Goal: Task Accomplishment & Management: Use online tool/utility

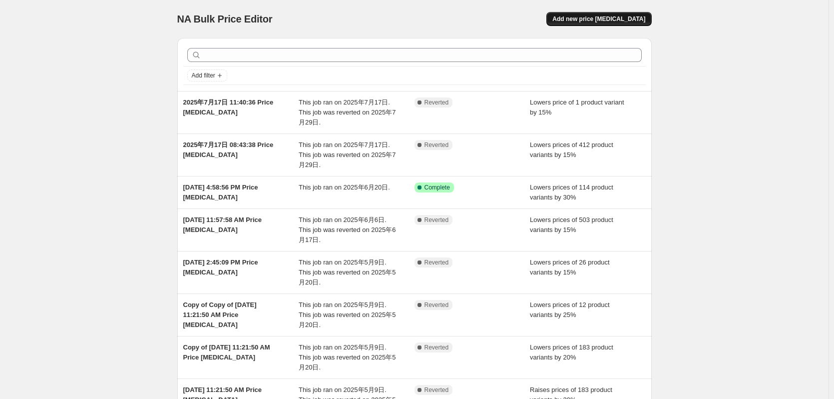
click at [594, 17] on span "Add new price [MEDICAL_DATA]" at bounding box center [599, 19] width 93 height 8
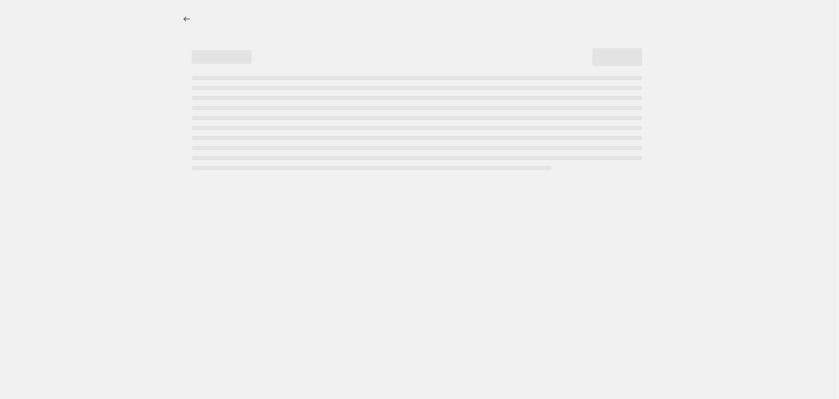
select select "percentage"
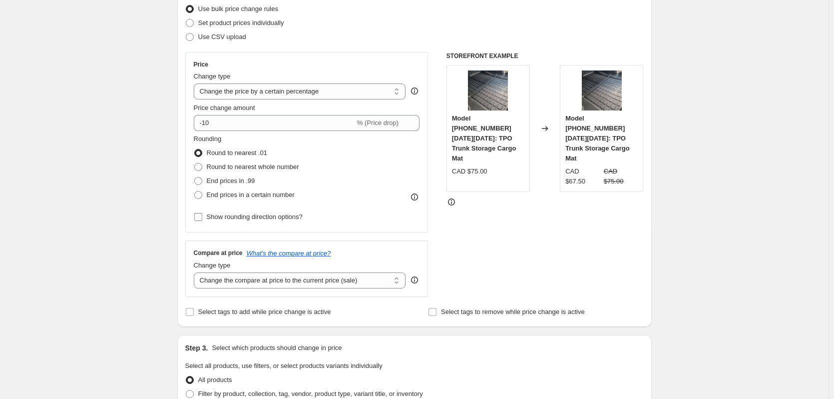
scroll to position [150, 0]
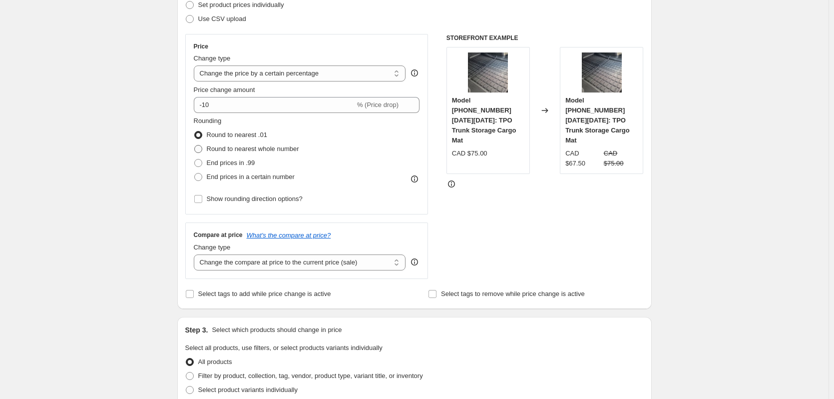
click at [216, 149] on span "Round to nearest whole number" at bounding box center [253, 148] width 92 height 7
click at [195, 145] on input "Round to nearest whole number" at bounding box center [194, 145] width 0 height 0
radio input "true"
click at [220, 162] on span "End prices in .99" at bounding box center [231, 162] width 48 height 7
click at [195, 159] on input "End prices in .99" at bounding box center [194, 159] width 0 height 0
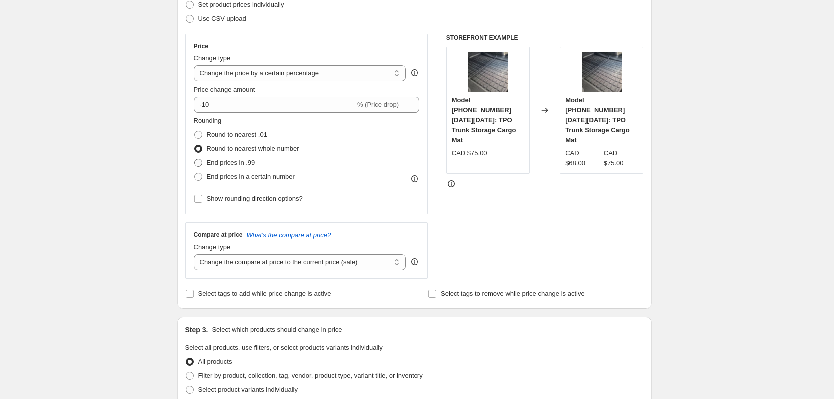
radio input "true"
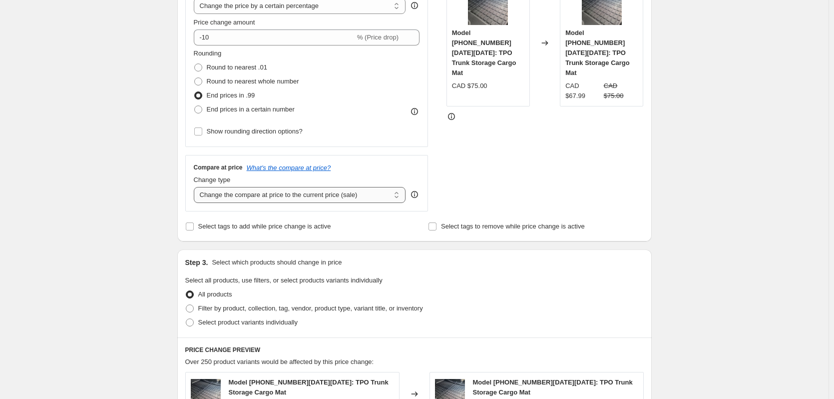
scroll to position [200, 0]
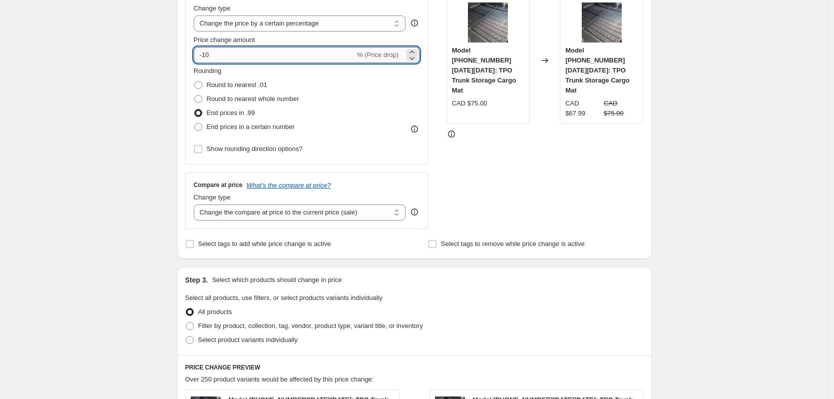
drag, startPoint x: 219, startPoint y: 55, endPoint x: 205, endPoint y: 50, distance: 14.9
click at [205, 50] on input "-10" at bounding box center [274, 55] width 161 height 16
type input "-20"
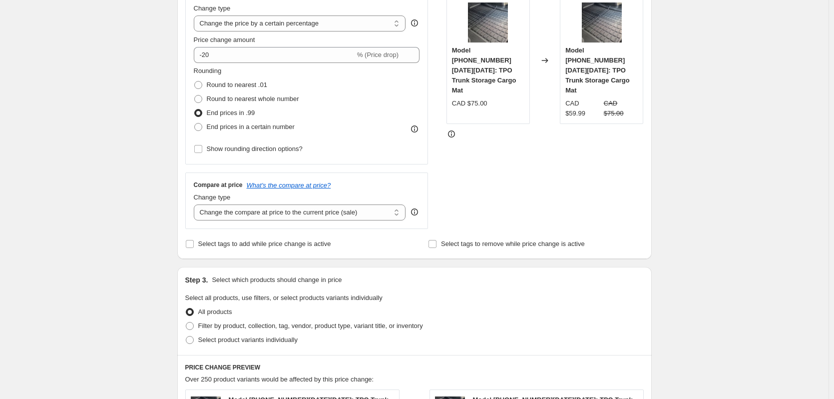
click at [134, 135] on div "Create new price change job. This page is ready Create new price change job Dra…" at bounding box center [414, 307] width 829 height 1015
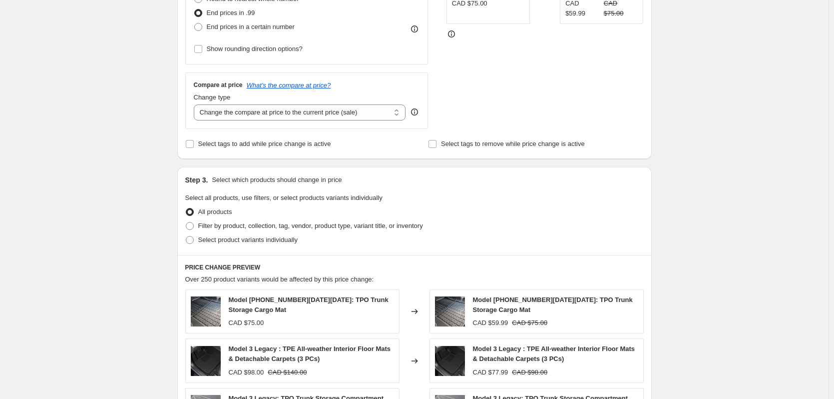
scroll to position [400, 0]
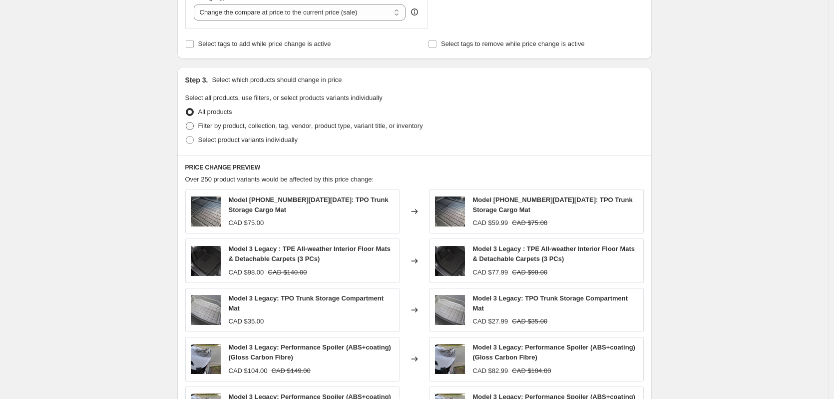
click at [200, 120] on label "Filter by product, collection, tag, vendor, product type, variant title, or inv…" at bounding box center [304, 126] width 238 height 14
click at [186, 122] on input "Filter by product, collection, tag, vendor, product type, variant title, or inv…" at bounding box center [186, 122] width 0 height 0
radio input "true"
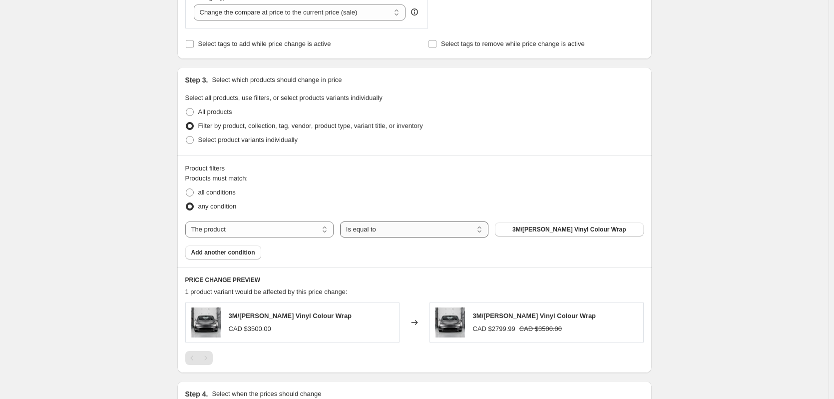
click at [424, 228] on select "Is equal to Is not equal to" at bounding box center [414, 229] width 148 height 16
click at [303, 227] on select "The product The product's collection The product's tag The product's vendor The…" at bounding box center [259, 229] width 148 height 16
select select "collection"
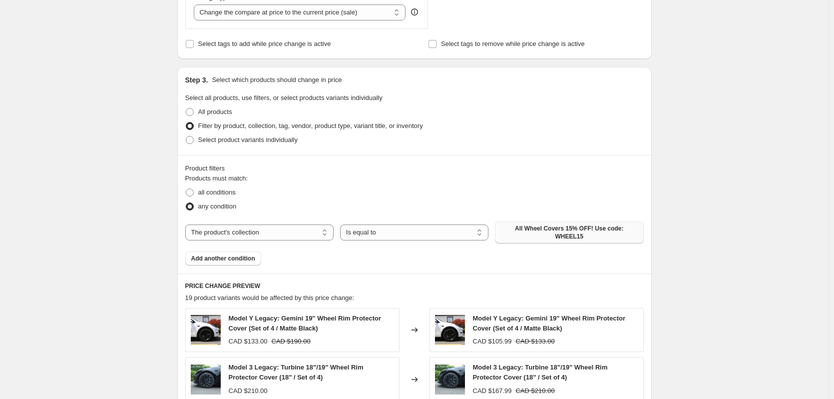
click at [558, 228] on span "All Wheel Covers 15% OFF! Use code: WHEEL15" at bounding box center [569, 232] width 136 height 16
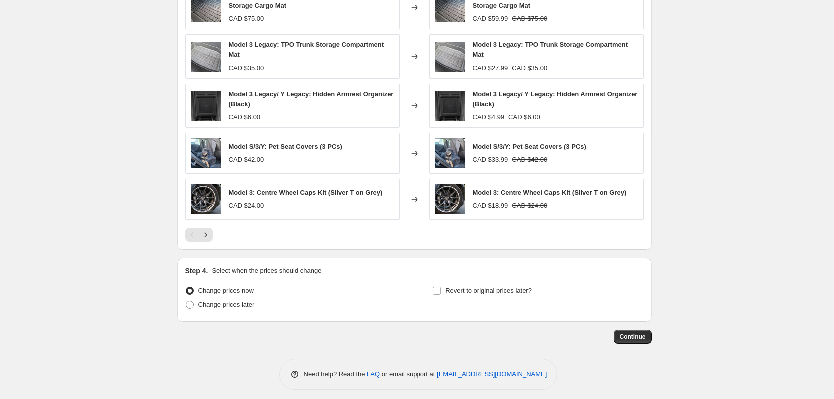
scroll to position [719, 0]
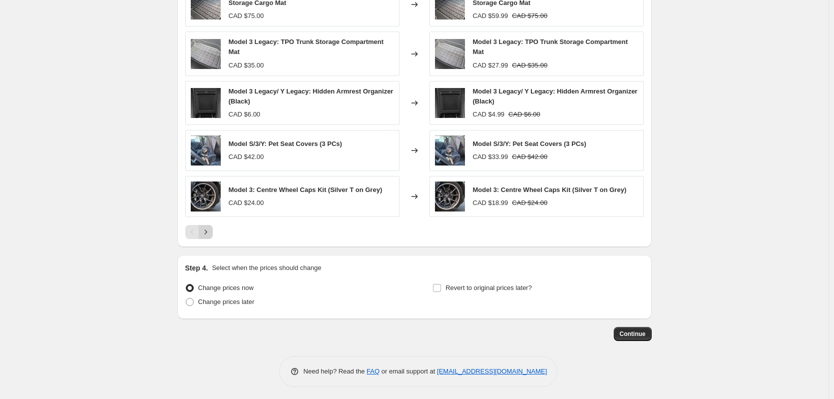
click at [206, 231] on icon "Next" at bounding box center [206, 232] width 10 height 10
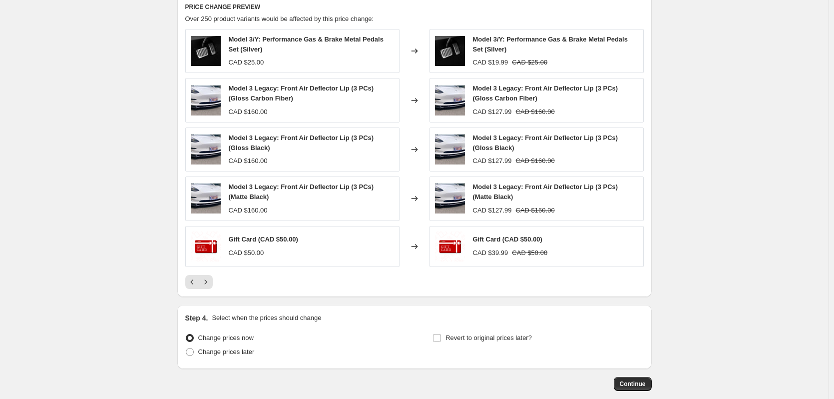
scroll to position [619, 0]
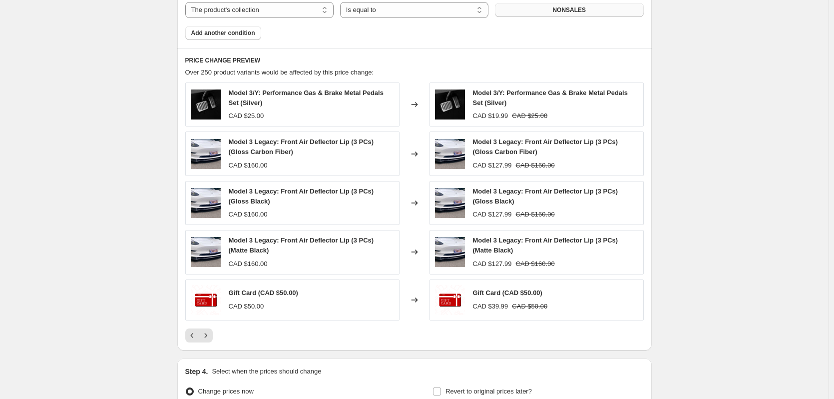
click at [221, 300] on img at bounding box center [206, 300] width 30 height 30
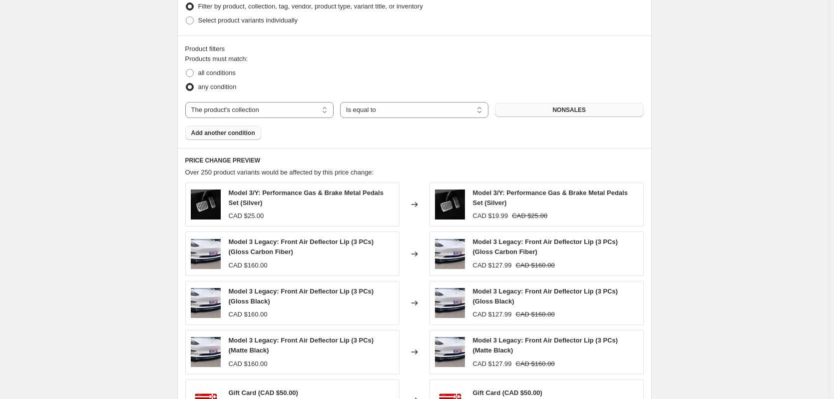
click at [252, 129] on span "Add another condition" at bounding box center [223, 133] width 64 height 8
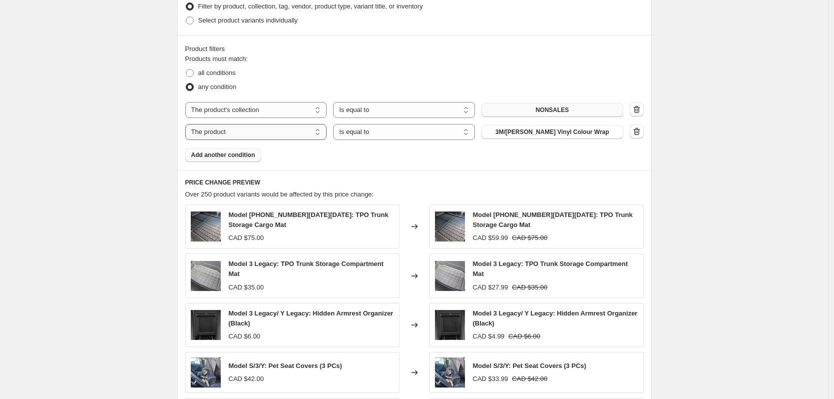
click at [297, 131] on select "The product The product's collection The product's tag The product's vendor The…" at bounding box center [256, 132] width 142 height 16
click at [365, 128] on select "Is equal to Is not equal to" at bounding box center [404, 132] width 142 height 16
drag, startPoint x: 365, startPoint y: 128, endPoint x: 318, endPoint y: 129, distance: 47.0
click at [361, 128] on select "Is equal to Is not equal to" at bounding box center [404, 132] width 142 height 16
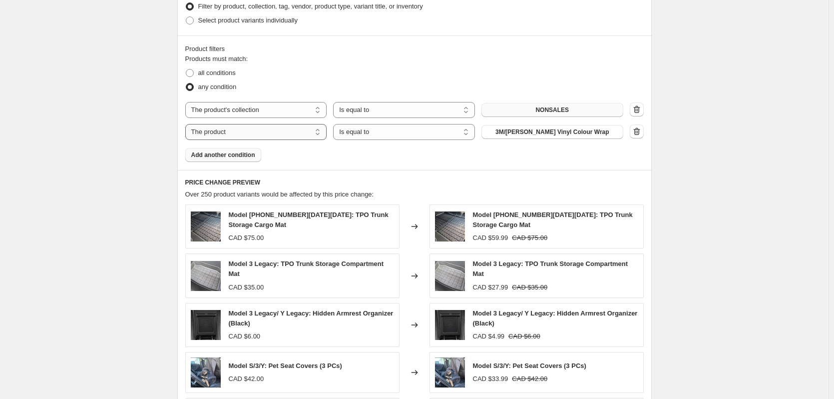
click at [303, 130] on select "The product The product's collection The product's tag The product's vendor The…" at bounding box center [256, 132] width 142 height 16
select select "collection"
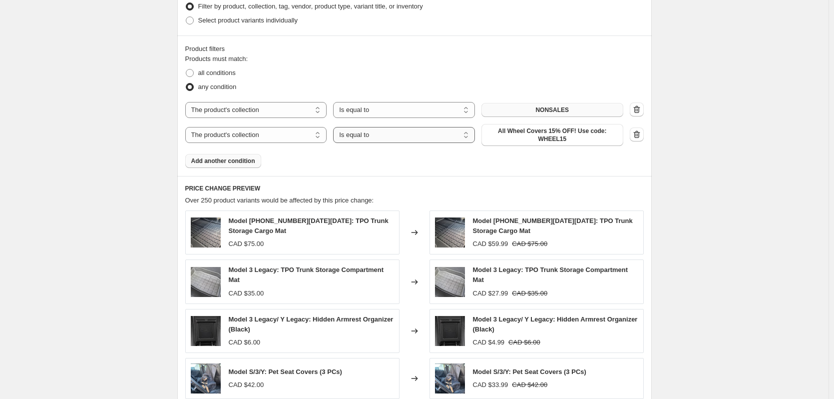
click at [394, 134] on select "Is equal to Is not equal to" at bounding box center [404, 135] width 142 height 16
select select "not_equal"
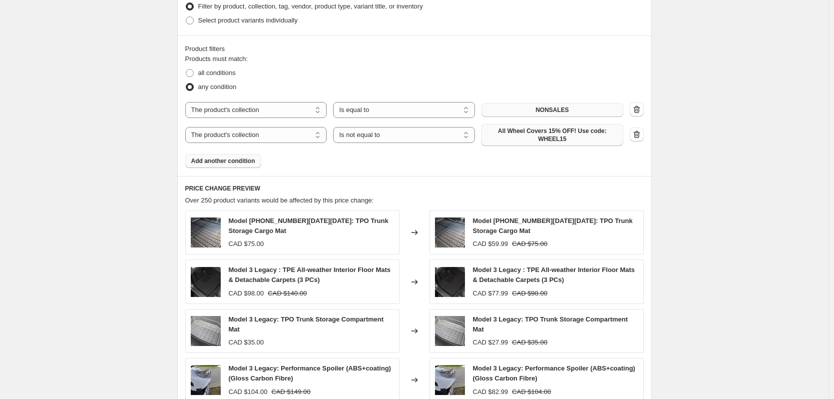
click at [581, 133] on span "All Wheel Covers 15% OFF! Use code: WHEEL15" at bounding box center [553, 135] width 130 height 16
click at [315, 129] on select "The product The product's collection The product's tag The product's vendor The…" at bounding box center [256, 135] width 142 height 16
select select "tag"
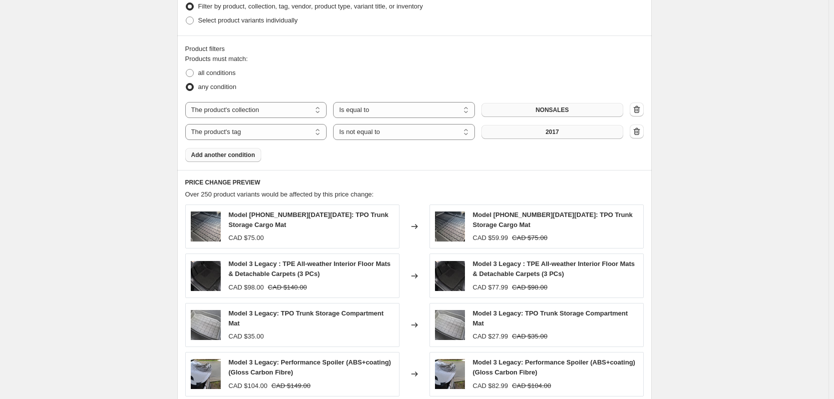
click at [549, 133] on span "2017" at bounding box center [552, 132] width 13 height 8
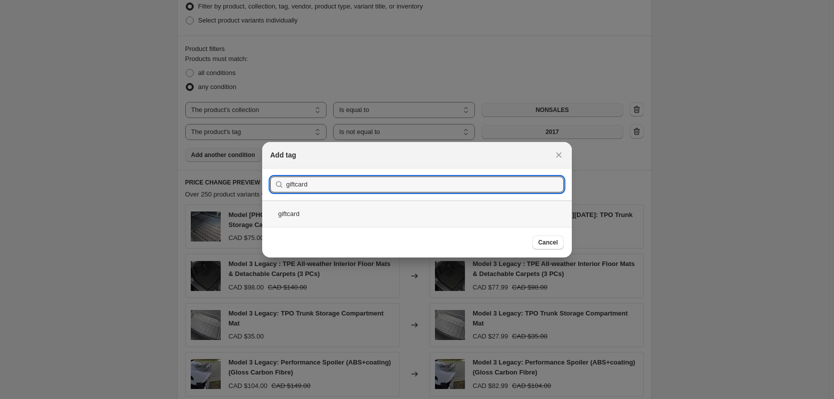
type input "giftcard"
click at [337, 218] on div "giftcard" at bounding box center [417, 213] width 310 height 26
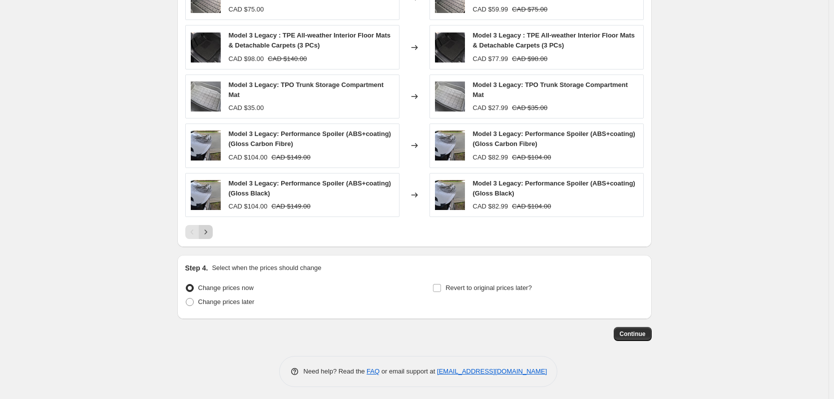
click at [210, 227] on icon "Next" at bounding box center [206, 232] width 10 height 10
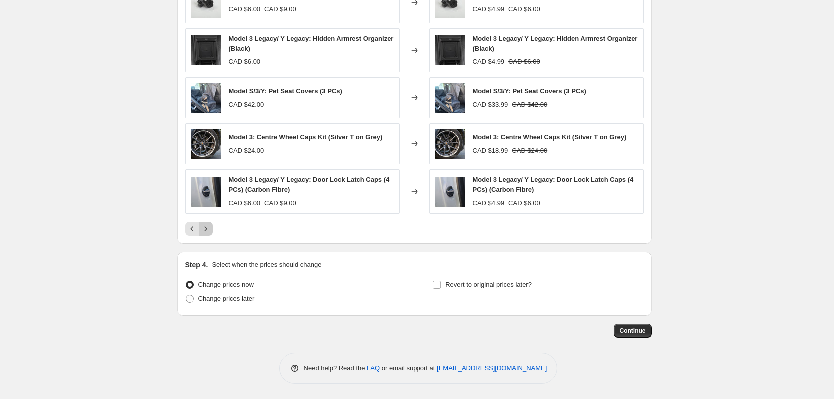
click at [209, 227] on icon "Next" at bounding box center [206, 229] width 10 height 10
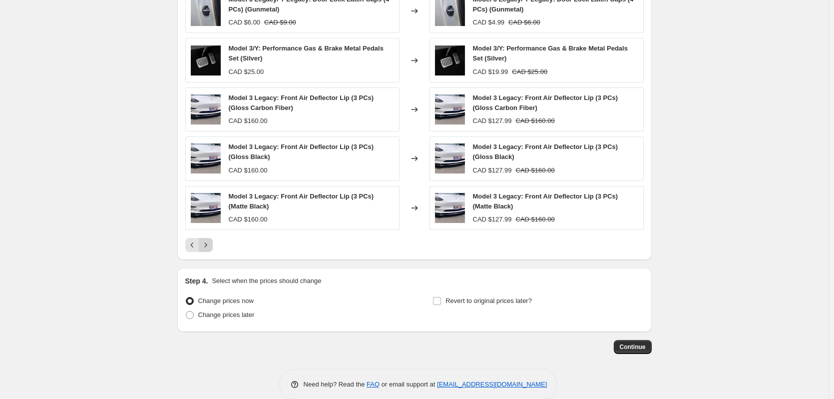
scroll to position [741, 0]
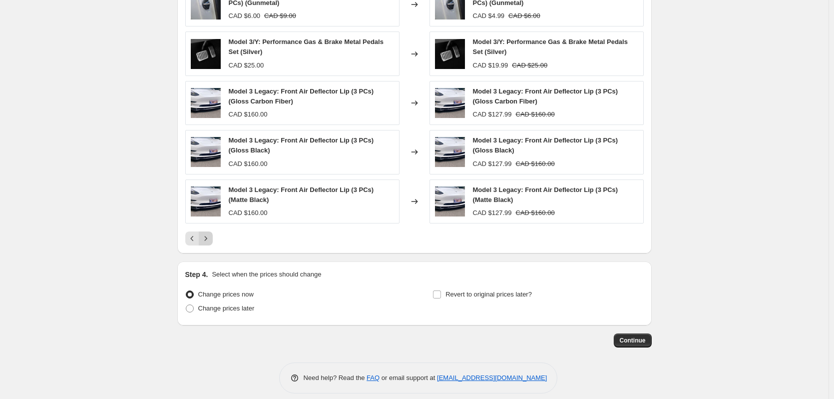
click at [208, 235] on icon "Next" at bounding box center [206, 238] width 10 height 10
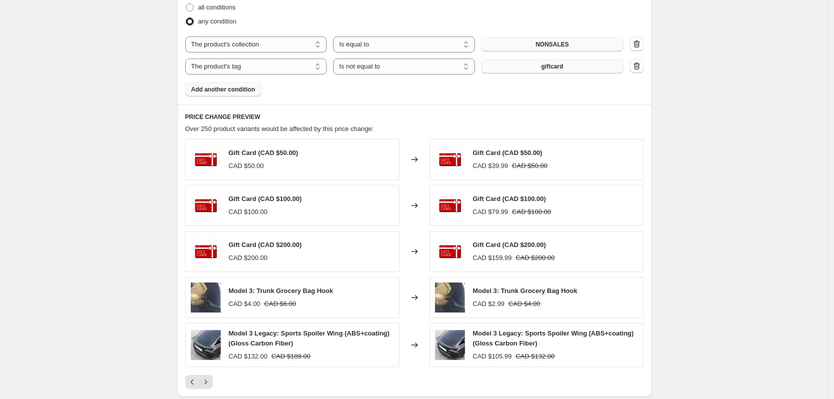
scroll to position [485, 0]
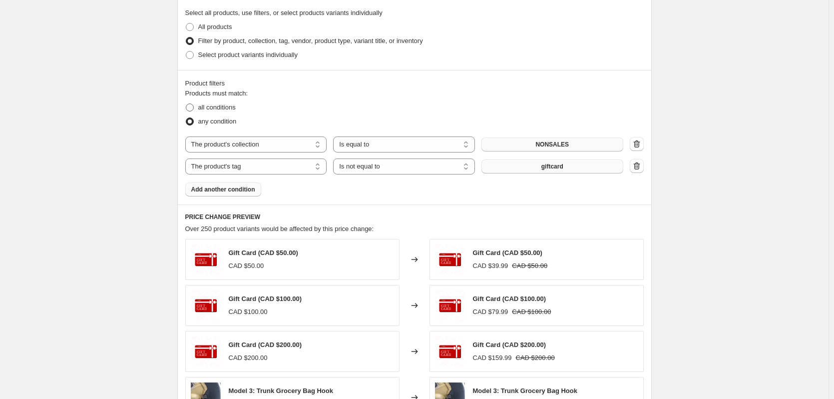
click at [192, 104] on span at bounding box center [190, 107] width 8 height 8
click at [186, 104] on input "all conditions" at bounding box center [186, 103] width 0 height 0
radio input "true"
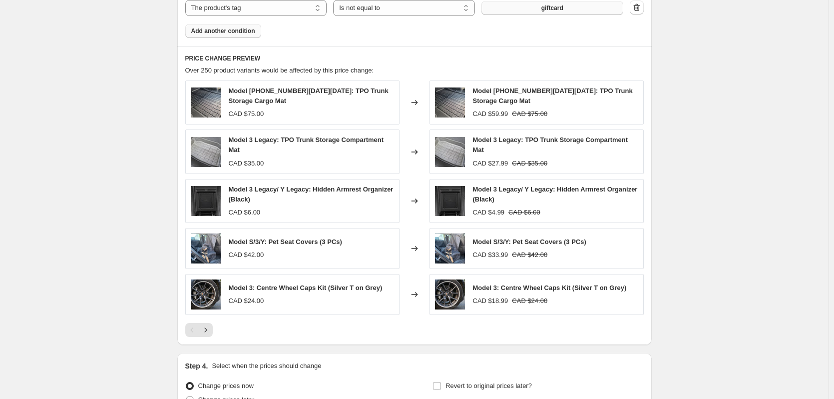
scroll to position [734, 0]
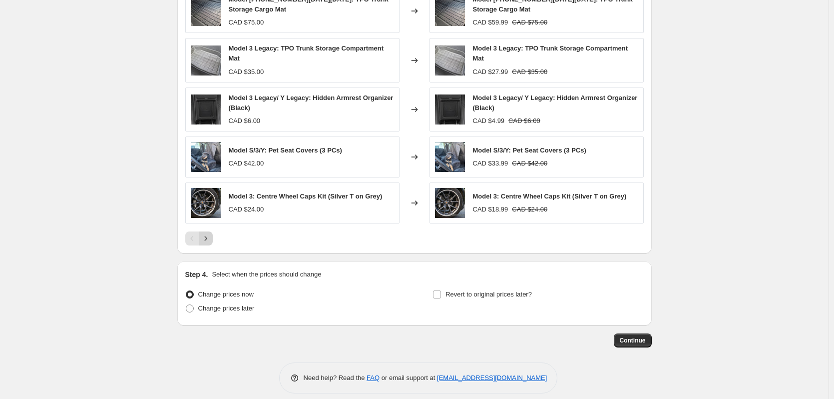
click at [210, 233] on icon "Next" at bounding box center [206, 238] width 10 height 10
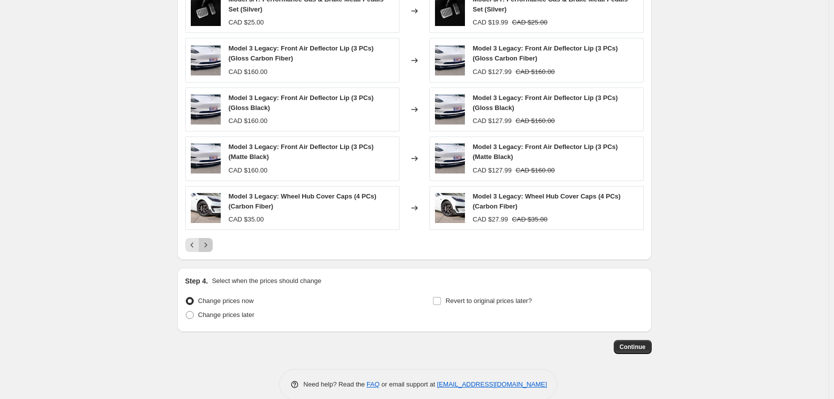
click at [211, 244] on icon "Next" at bounding box center [206, 245] width 10 height 10
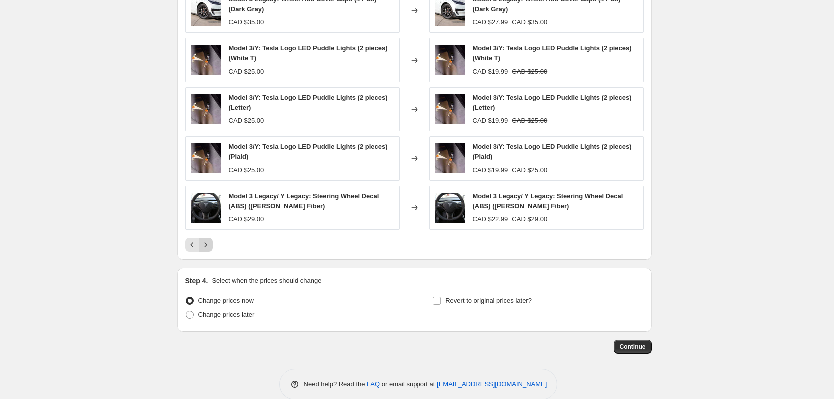
click at [208, 242] on icon "Next" at bounding box center [206, 245] width 10 height 10
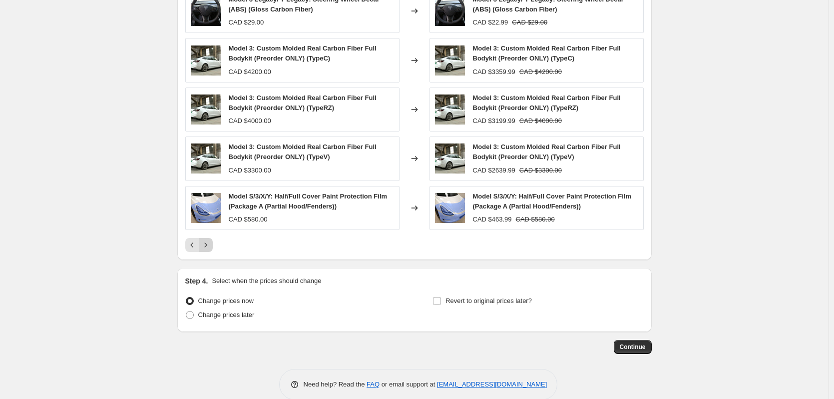
click at [211, 245] on icon "Next" at bounding box center [206, 245] width 10 height 10
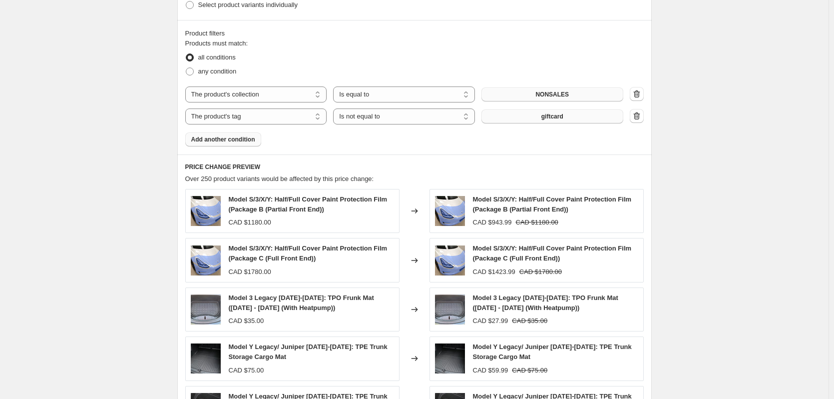
scroll to position [635, 0]
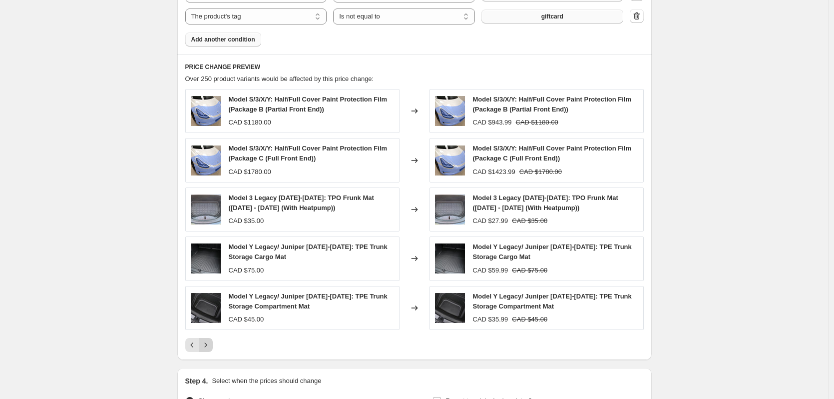
click at [210, 341] on icon "Next" at bounding box center [206, 345] width 10 height 10
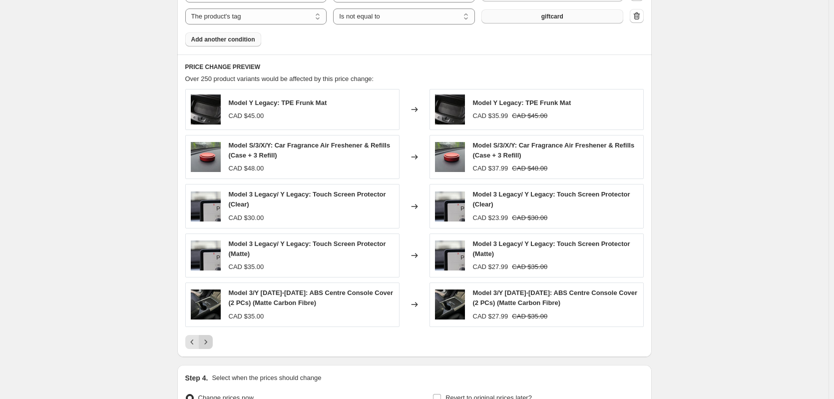
click at [211, 339] on icon "Next" at bounding box center [206, 342] width 10 height 10
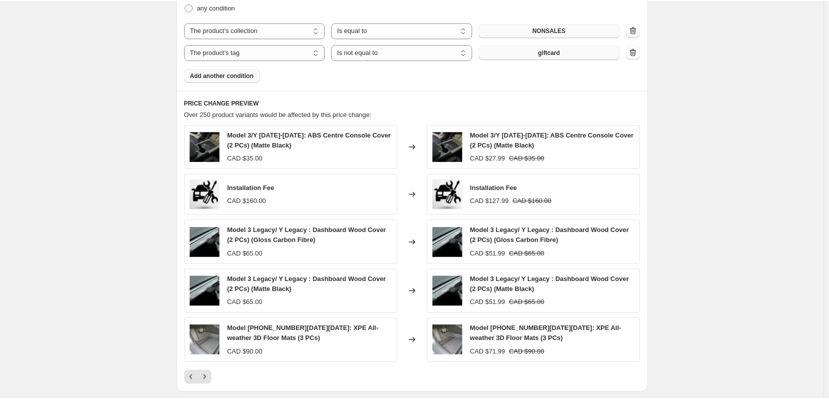
scroll to position [535, 0]
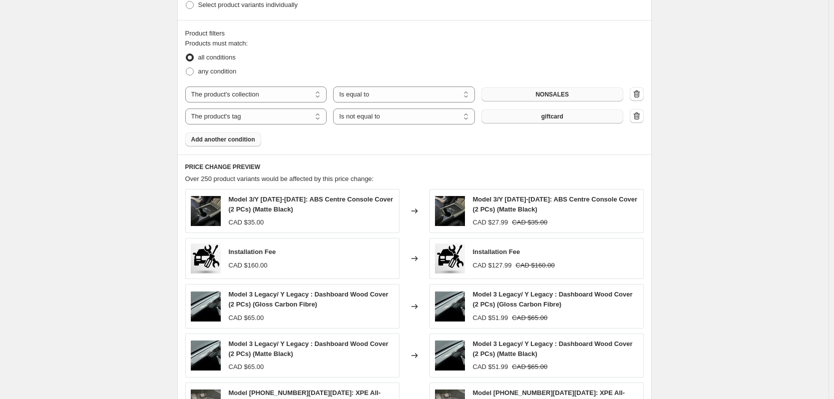
click at [234, 139] on span "Add another condition" at bounding box center [223, 139] width 64 height 8
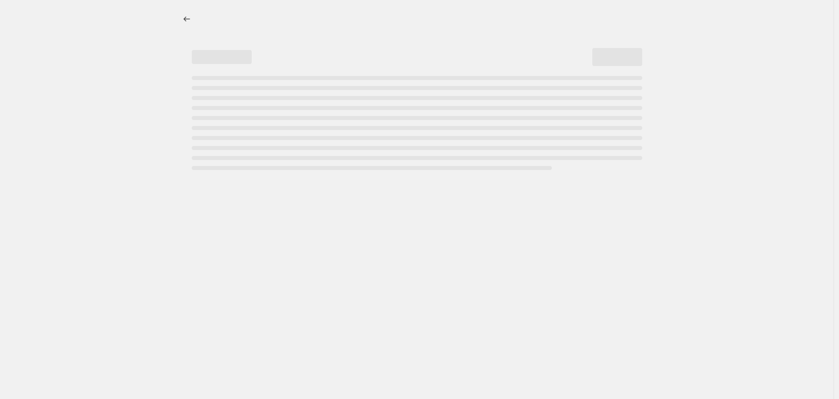
select select "percentage"
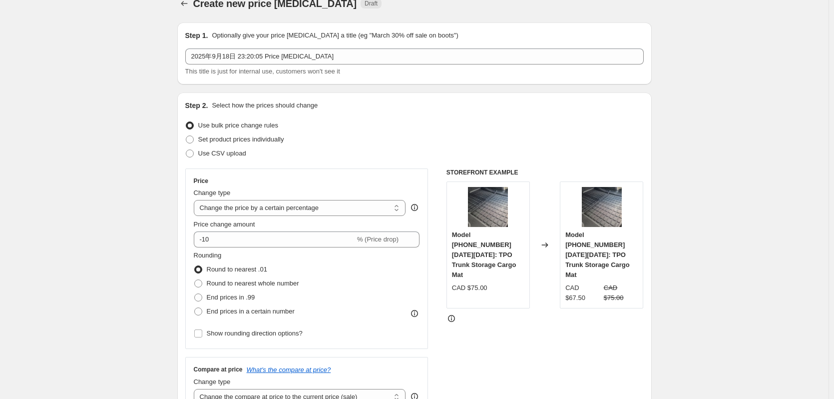
scroll to position [100, 0]
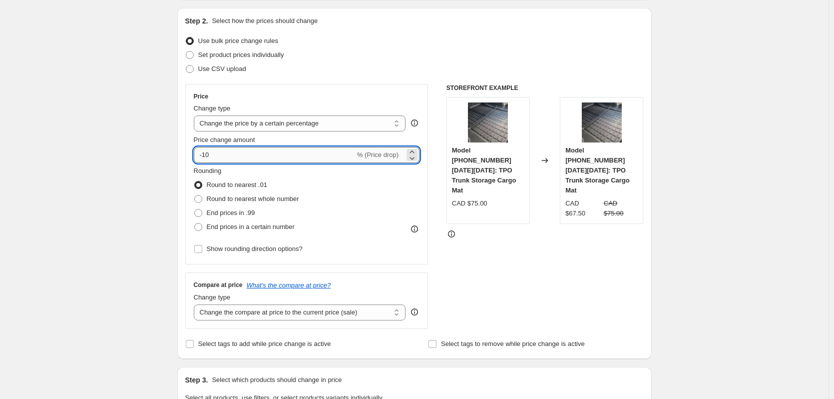
drag, startPoint x: 223, startPoint y: 156, endPoint x: 205, endPoint y: 155, distance: 18.0
click at [205, 155] on input "-10" at bounding box center [274, 155] width 161 height 16
type input "-20"
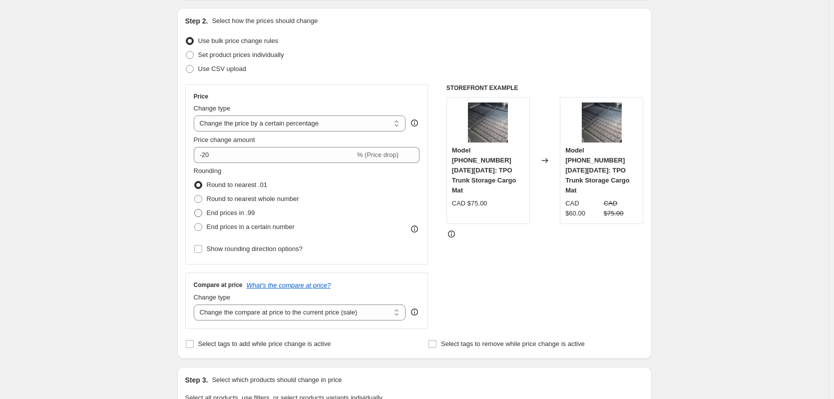
click at [231, 213] on span "End prices in .99" at bounding box center [231, 212] width 48 height 7
click at [195, 209] on input "End prices in .99" at bounding box center [194, 209] width 0 height 0
radio input "true"
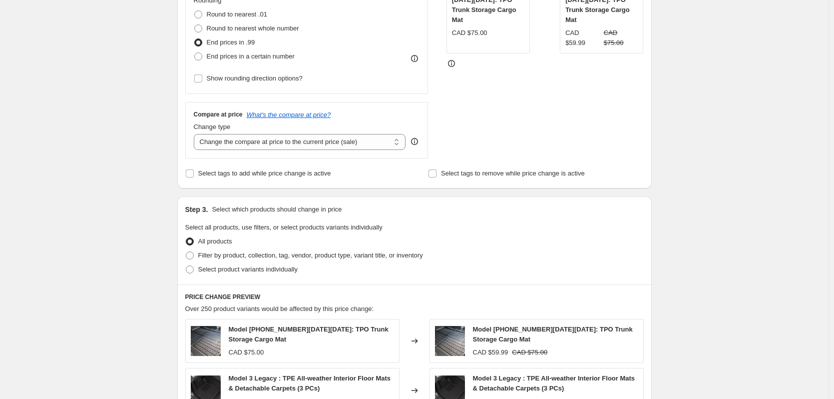
scroll to position [300, 0]
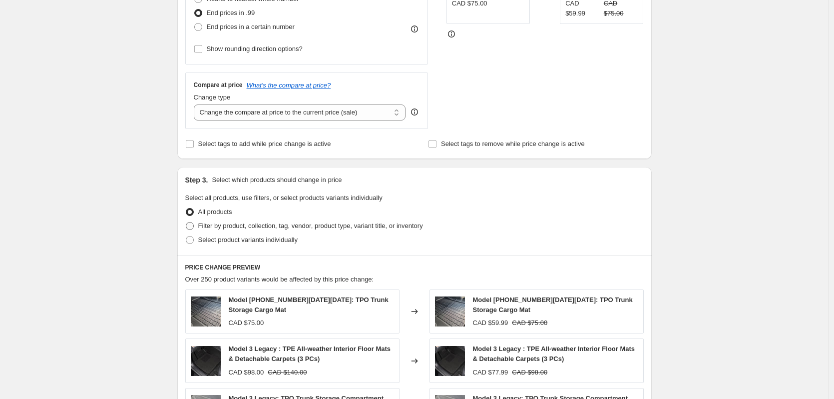
click at [234, 226] on span "Filter by product, collection, tag, vendor, product type, variant title, or inv…" at bounding box center [310, 225] width 225 height 7
click at [186, 222] on input "Filter by product, collection, tag, vendor, product type, variant title, or inv…" at bounding box center [186, 222] width 0 height 0
radio input "true"
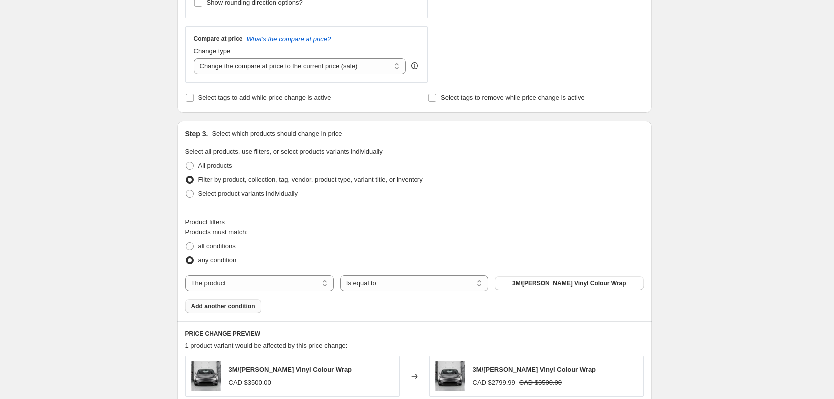
scroll to position [400, 0]
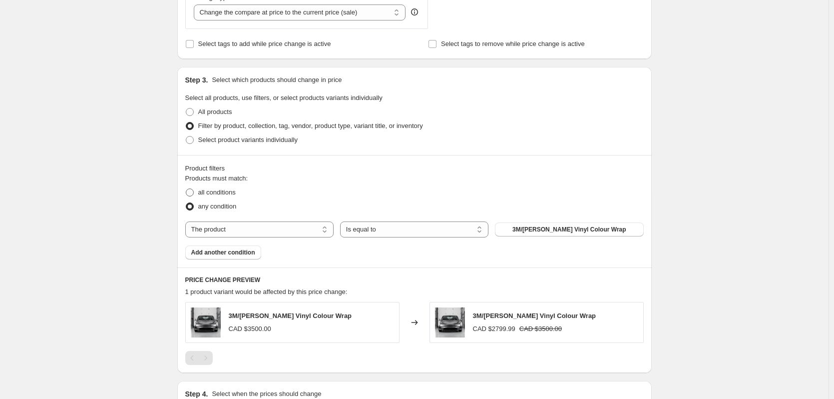
click at [223, 196] on span "all conditions" at bounding box center [216, 192] width 37 height 10
click at [186, 189] on input "all conditions" at bounding box center [186, 188] width 0 height 0
radio input "true"
click at [309, 225] on select "The product The product's collection The product's tag The product's vendor The…" at bounding box center [259, 229] width 148 height 16
select select "collection"
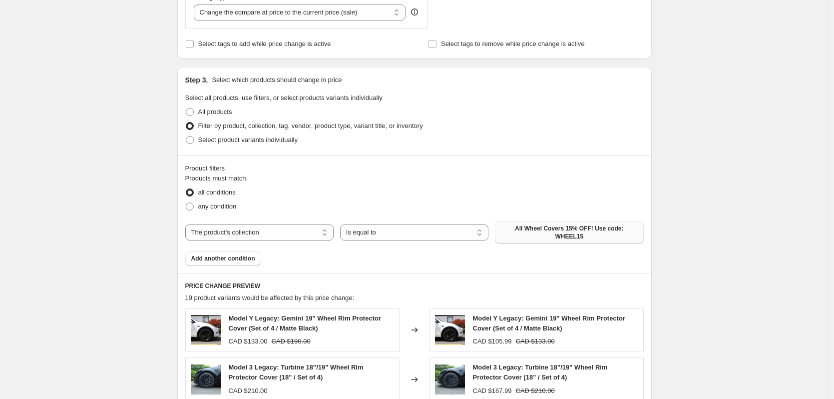
click at [555, 234] on span "All Wheel Covers 15% OFF! Use code: WHEEL15" at bounding box center [569, 232] width 136 height 16
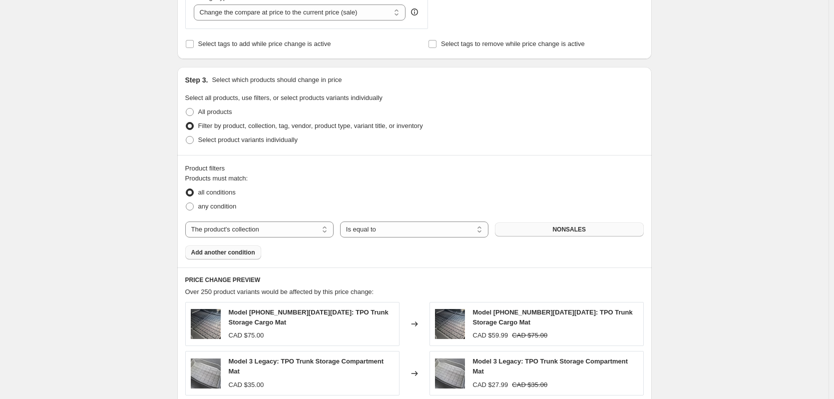
click at [228, 248] on button "Add another condition" at bounding box center [223, 252] width 76 height 14
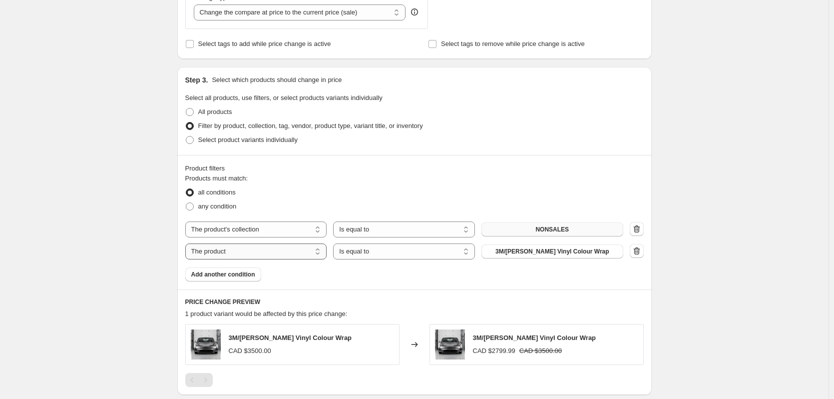
click at [304, 254] on select "The product The product's collection The product's tag The product's vendor The…" at bounding box center [256, 251] width 142 height 16
select select "tag"
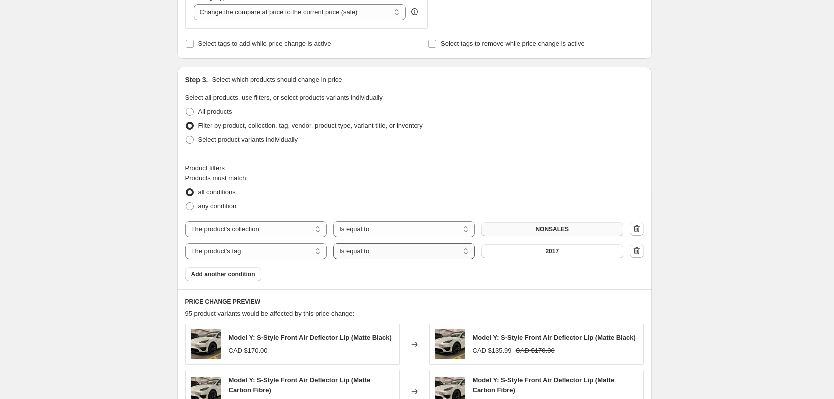
click at [466, 251] on select "Is equal to Is not equal to" at bounding box center [404, 251] width 142 height 16
select select "not_equal"
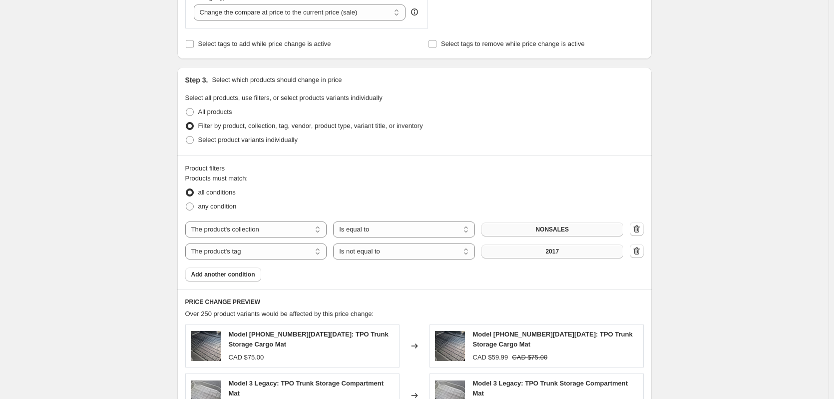
click at [558, 252] on span "2017" at bounding box center [552, 251] width 13 height 8
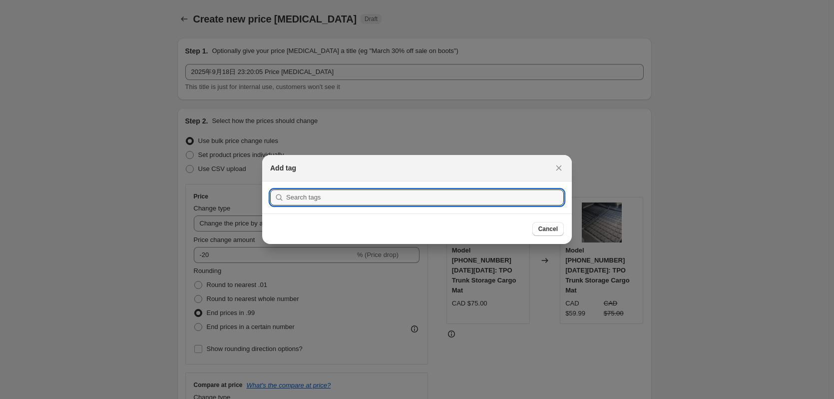
scroll to position [0, 0]
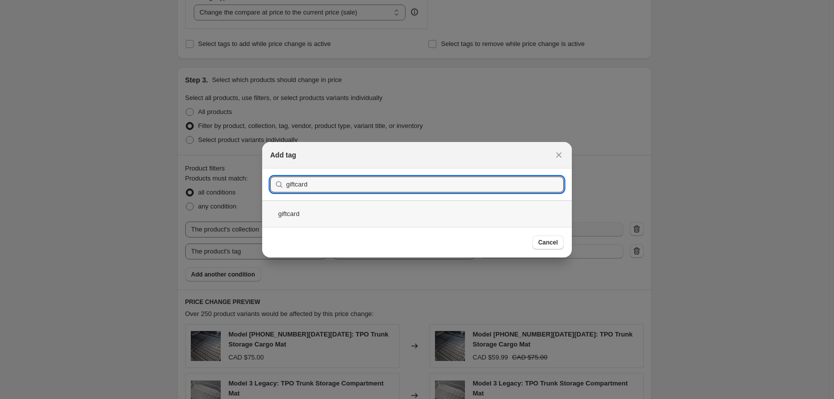
type input "giftcard"
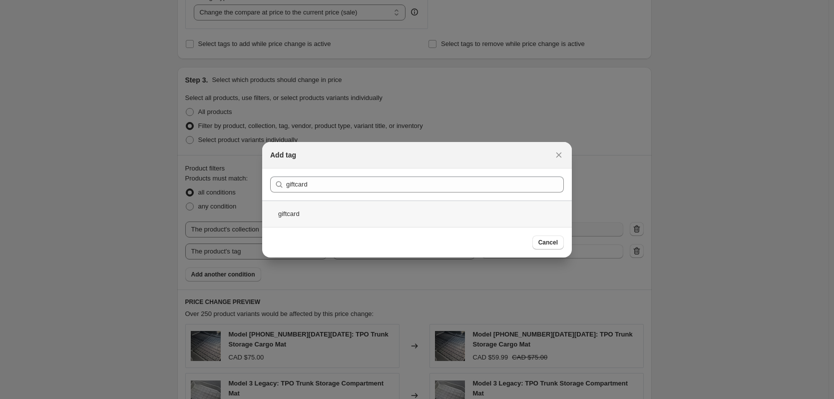
click at [377, 212] on div "giftcard" at bounding box center [417, 213] width 310 height 26
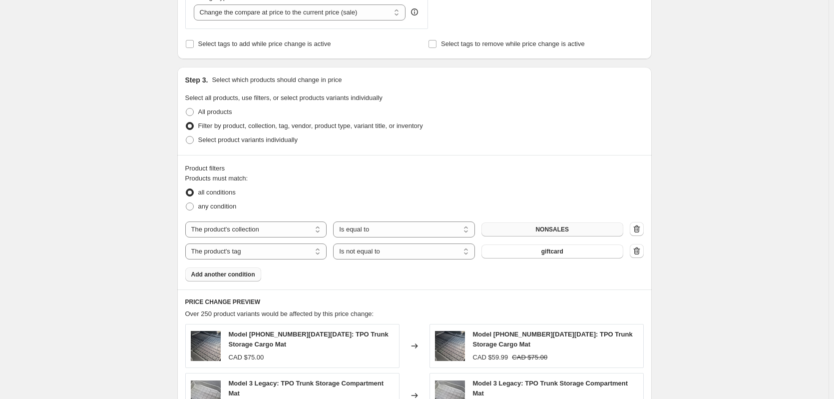
click at [237, 275] on span "Add another condition" at bounding box center [223, 274] width 64 height 8
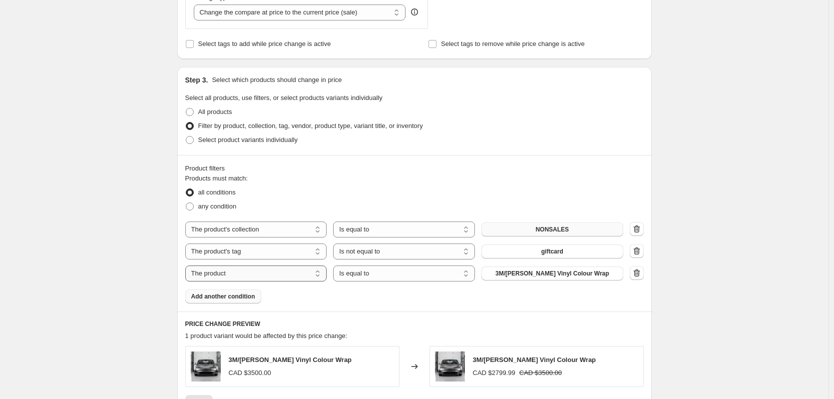
click at [301, 275] on select "The product The product's collection The product's tag The product's vendor The…" at bounding box center [256, 273] width 142 height 16
select select "tag"
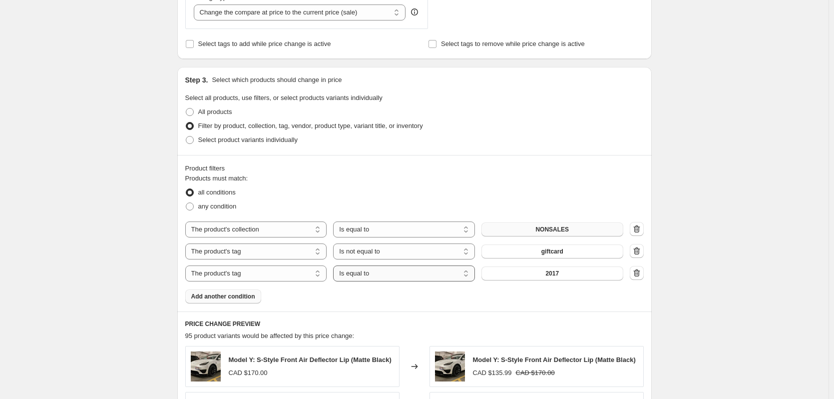
click at [427, 272] on select "Is equal to Is not equal to" at bounding box center [404, 273] width 142 height 16
select select "not_equal"
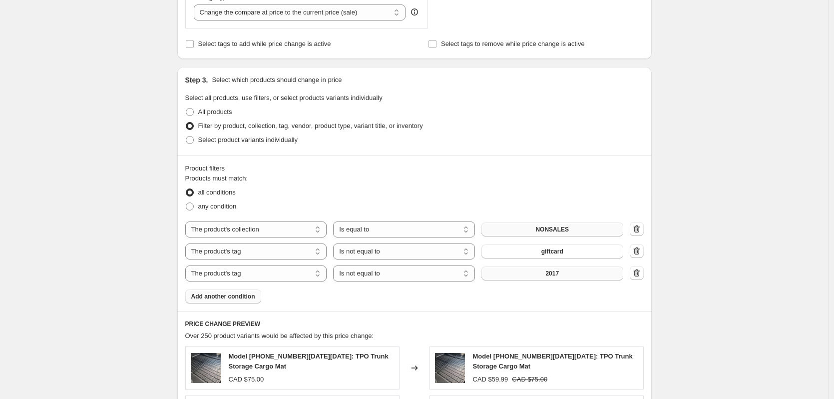
click at [555, 276] on span "2017" at bounding box center [552, 273] width 13 height 8
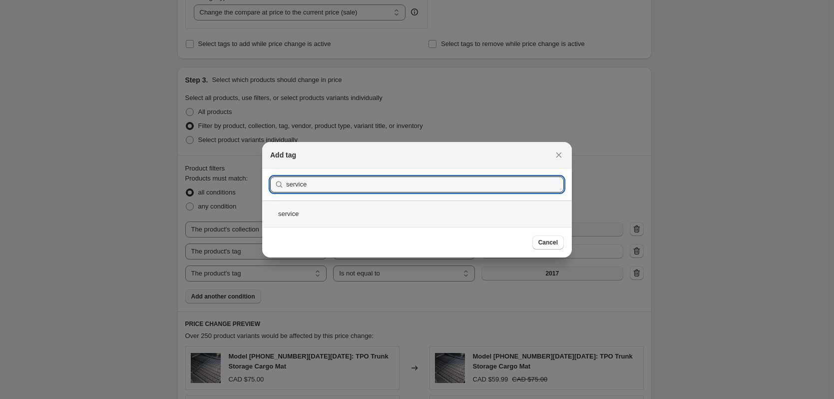
type input "service"
click at [351, 213] on div "service" at bounding box center [417, 213] width 310 height 26
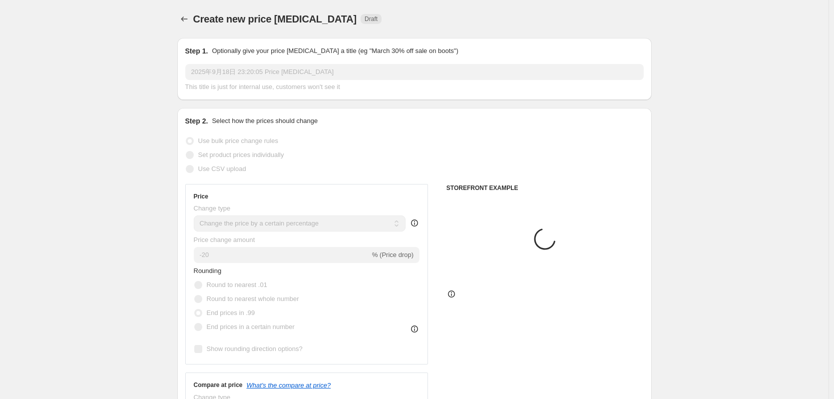
scroll to position [400, 0]
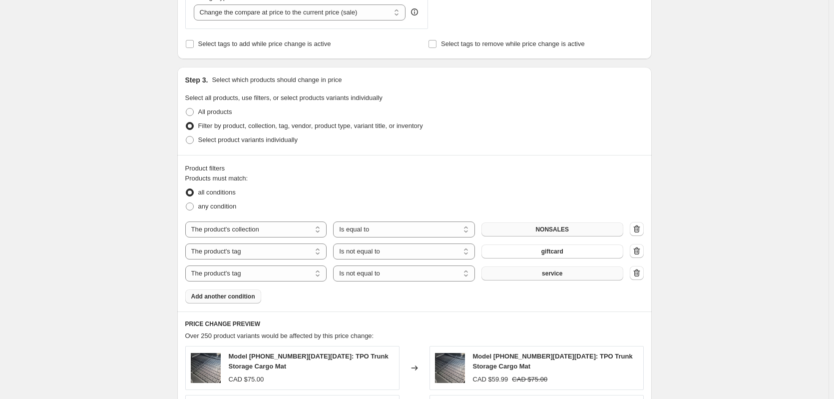
click at [244, 295] on span "Add another condition" at bounding box center [223, 296] width 64 height 8
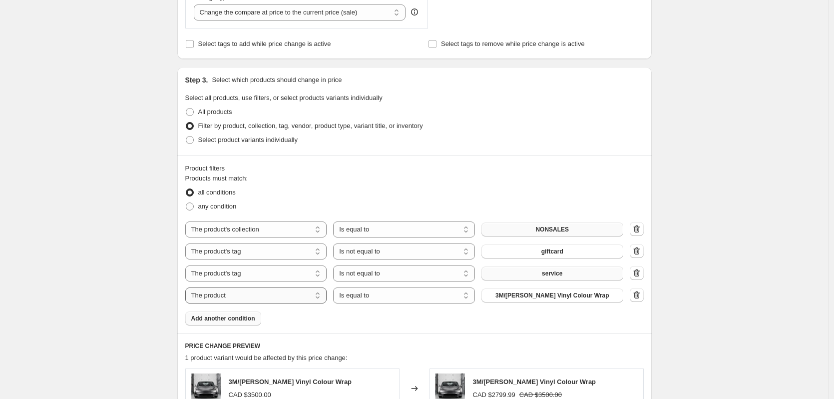
click at [310, 297] on select "The product The product's collection The product's tag The product's vendor The…" at bounding box center [256, 295] width 142 height 16
select select "tag"
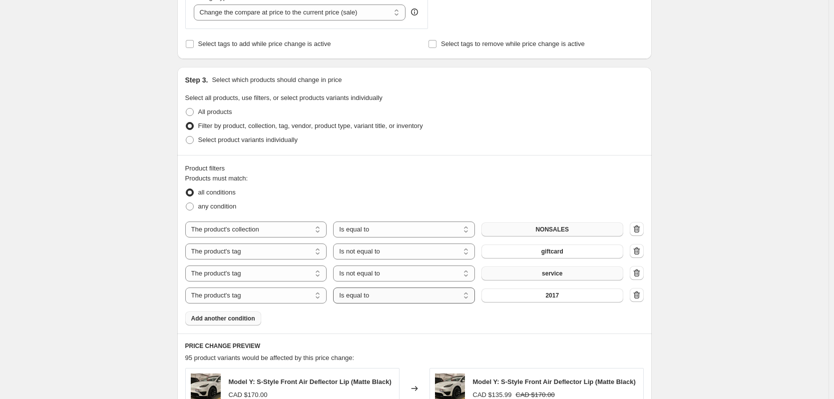
click at [430, 299] on select "Is equal to Is not equal to" at bounding box center [404, 295] width 142 height 16
select select "not_equal"
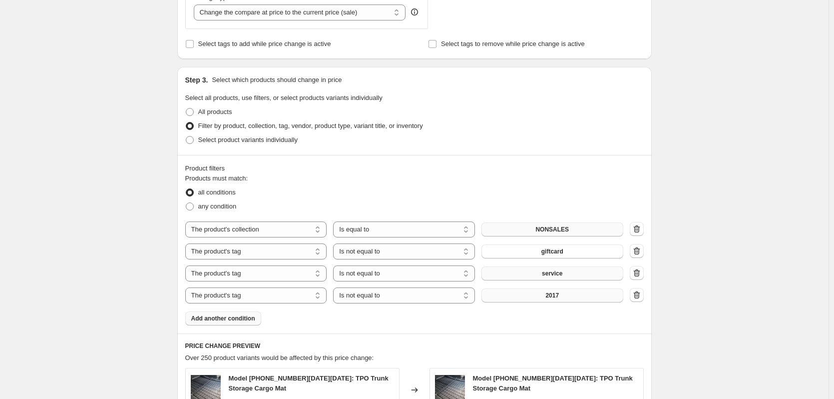
click at [559, 298] on span "2017" at bounding box center [552, 295] width 13 height 8
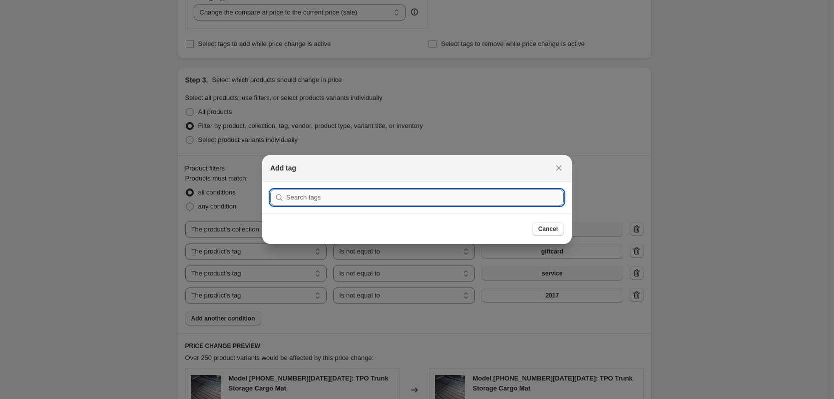
click at [387, 199] on input ":r1m:" at bounding box center [425, 197] width 278 height 16
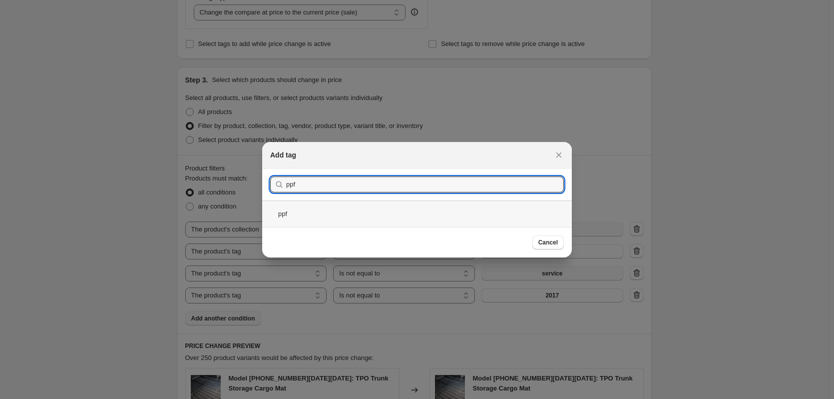
type input "ppf"
click at [345, 210] on div "ppf" at bounding box center [417, 213] width 310 height 26
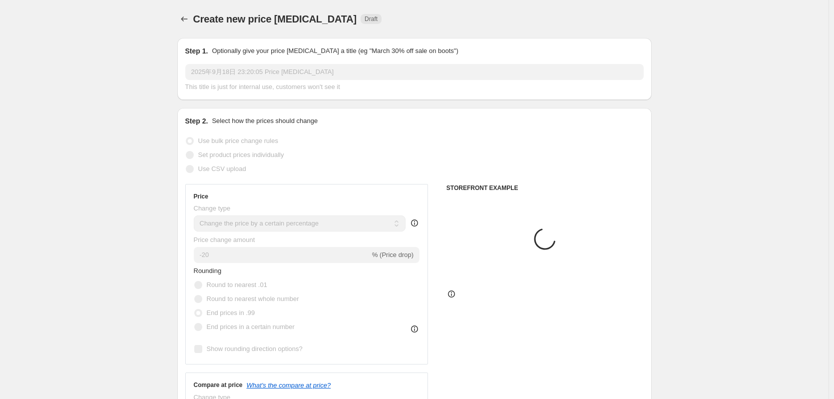
scroll to position [400, 0]
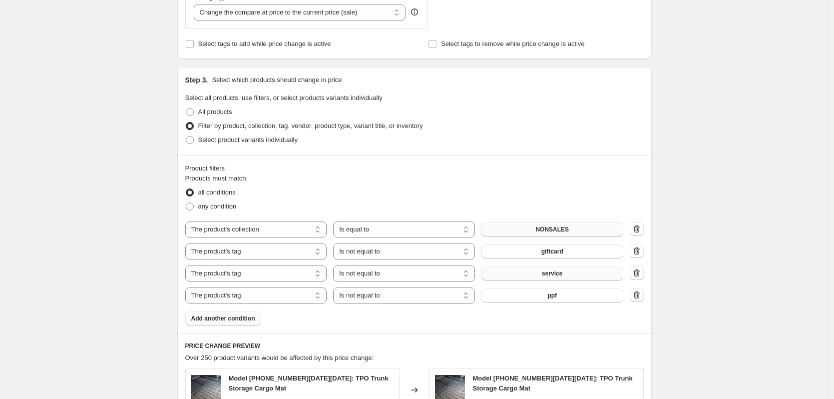
click at [123, 213] on div "Create new price [MEDICAL_DATA]. This page is ready Create new price [MEDICAL_D…" at bounding box center [414, 193] width 829 height 1187
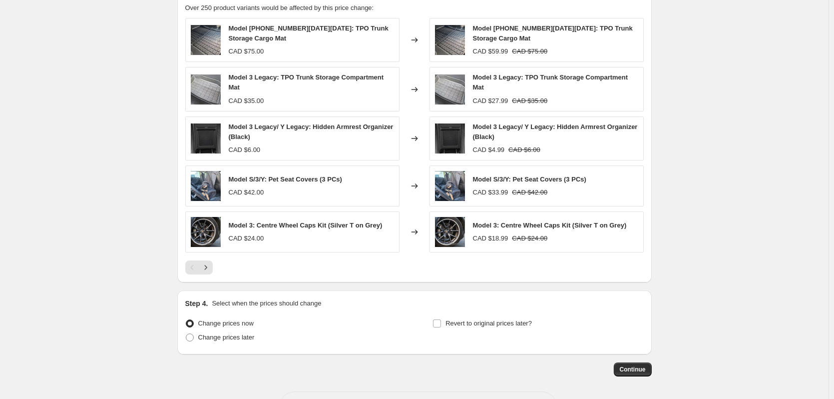
scroll to position [785, 0]
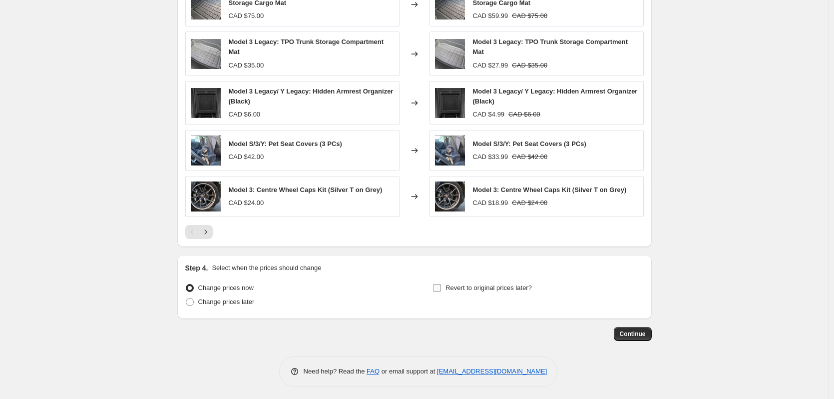
click at [451, 285] on span "Revert to original prices later?" at bounding box center [489, 287] width 86 height 7
click at [441, 285] on input "Revert to original prices later?" at bounding box center [437, 288] width 8 height 8
checkbox input "true"
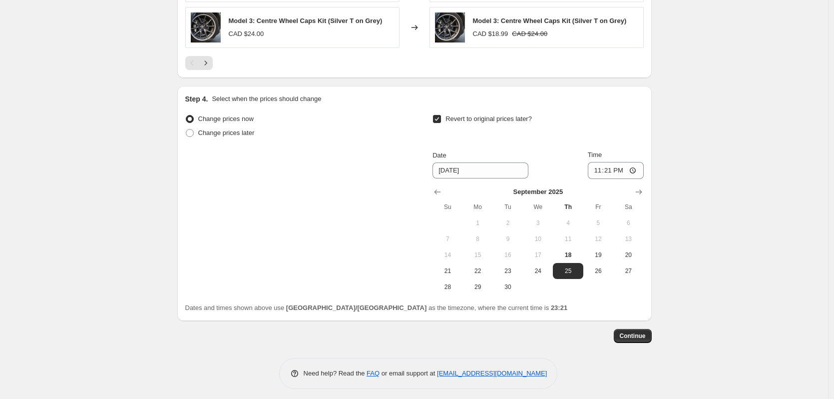
scroll to position [956, 0]
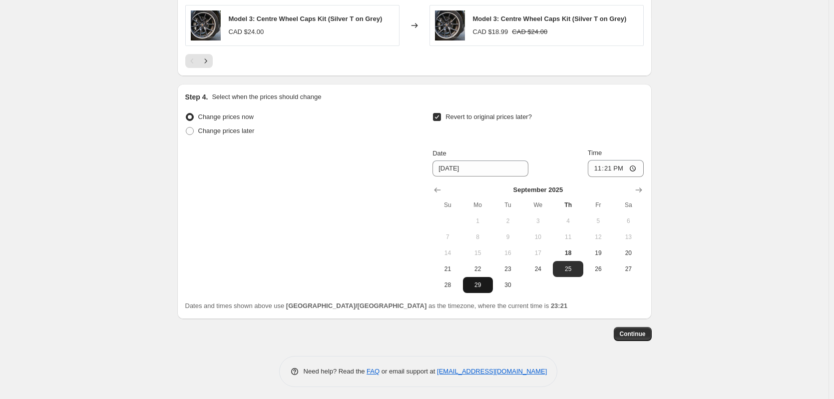
click at [481, 283] on span "29" at bounding box center [478, 285] width 22 height 8
click at [512, 281] on span "30" at bounding box center [508, 285] width 22 height 8
type input "[DATE]"
click at [624, 166] on input "23:21" at bounding box center [616, 168] width 56 height 17
click at [613, 166] on input "23:21" at bounding box center [616, 168] width 56 height 17
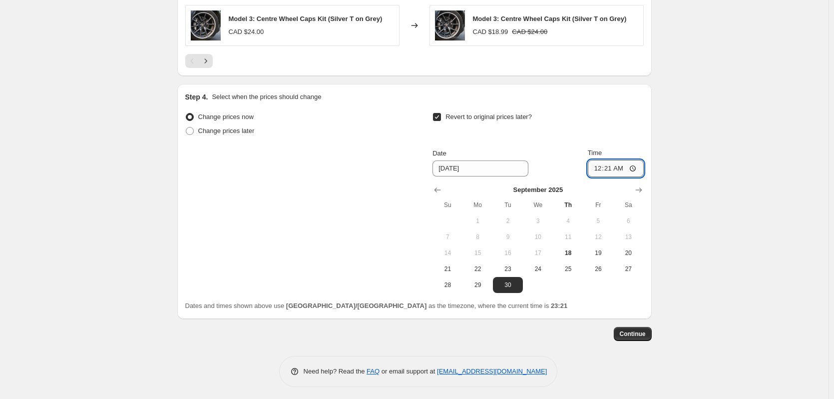
type input "00:00"
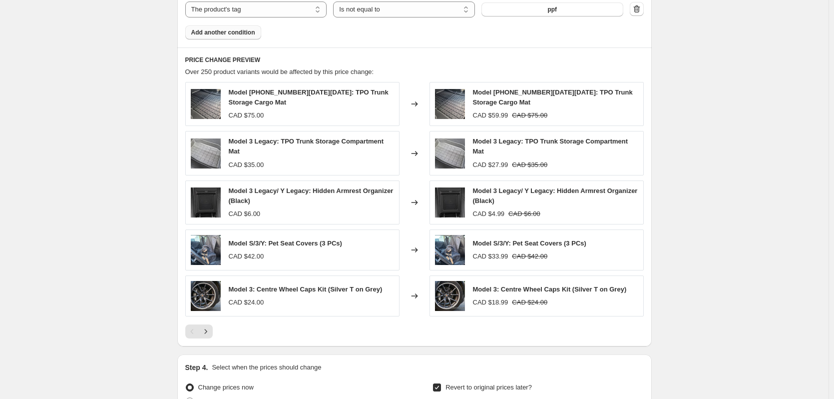
scroll to position [706, 0]
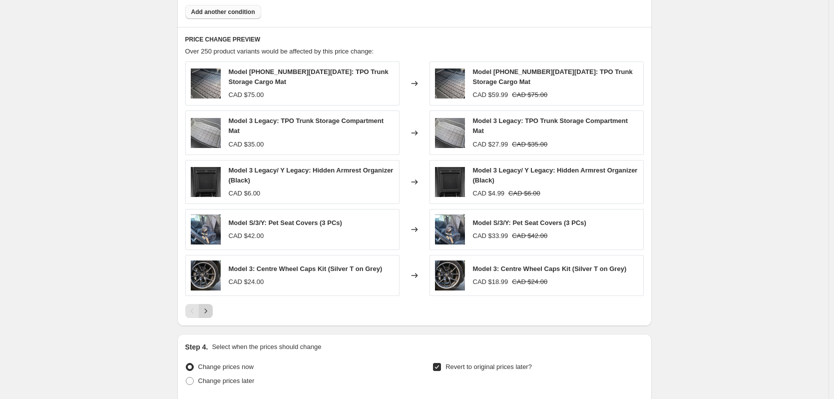
click at [211, 306] on icon "Next" at bounding box center [206, 311] width 10 height 10
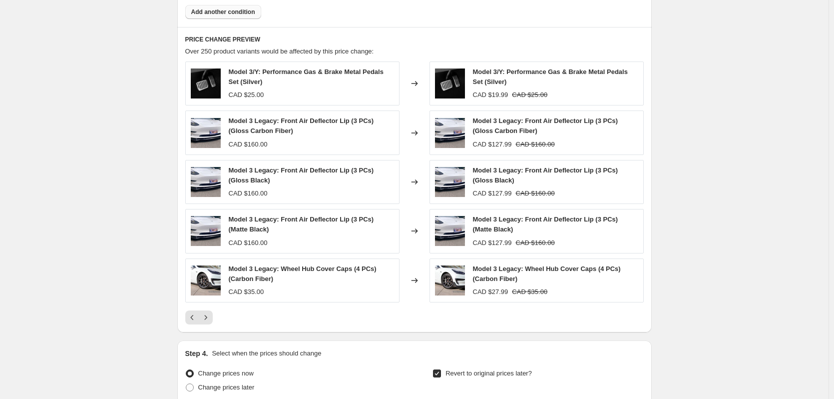
click at [213, 306] on div "Model 3/Y: Performance Gas & Brake Metal Pedals Set (Silver) CAD $25.00 Changed…" at bounding box center [414, 192] width 459 height 263
click at [210, 314] on icon "Next" at bounding box center [206, 317] width 10 height 10
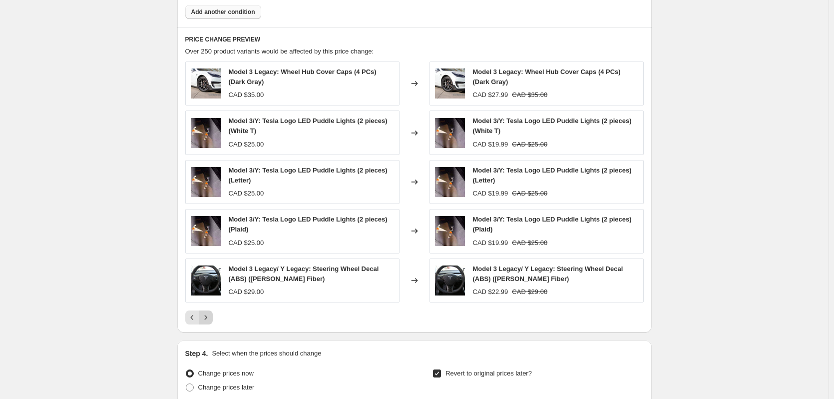
click at [212, 311] on button "Next" at bounding box center [206, 317] width 14 height 14
